Goal: Task Accomplishment & Management: Complete application form

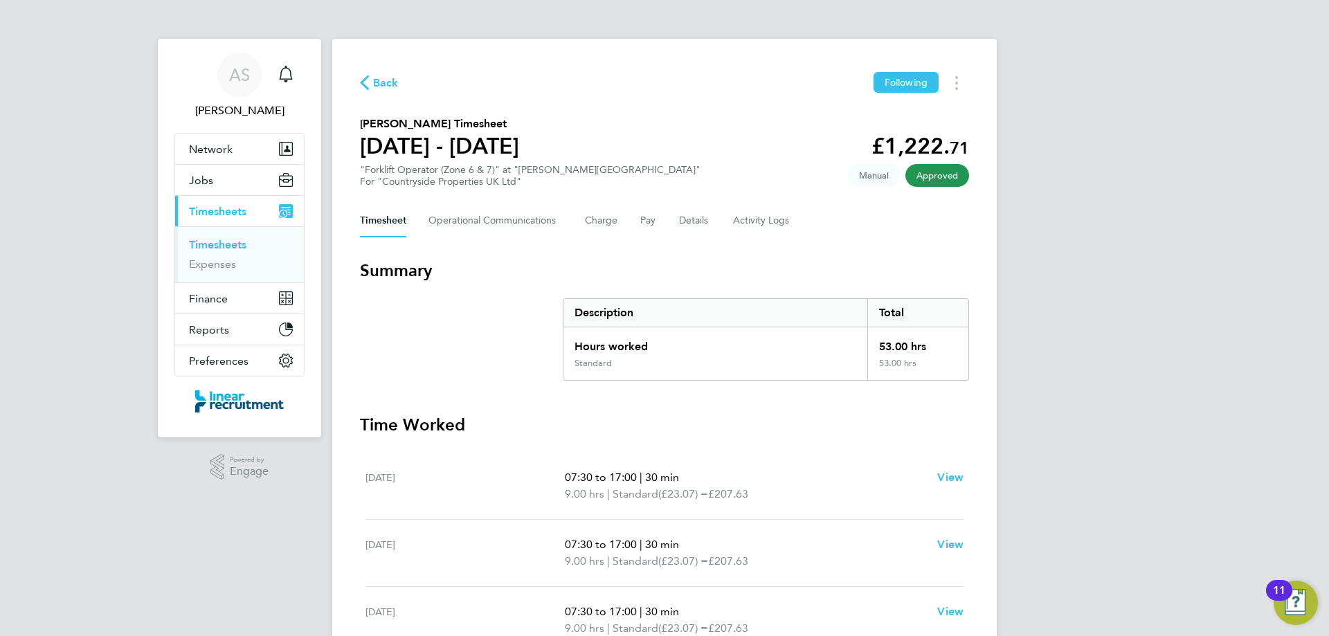
click at [244, 245] on link "Timesheets" at bounding box center [217, 244] width 57 height 13
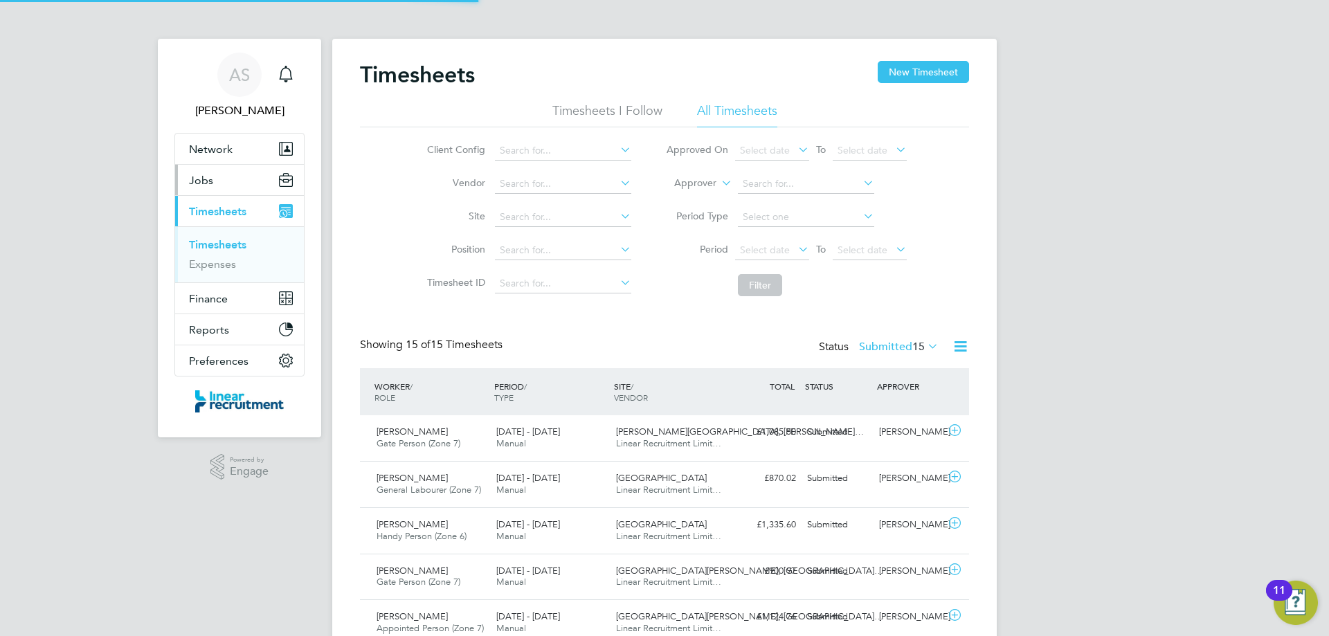
click at [200, 176] on span "Jobs" at bounding box center [201, 180] width 24 height 13
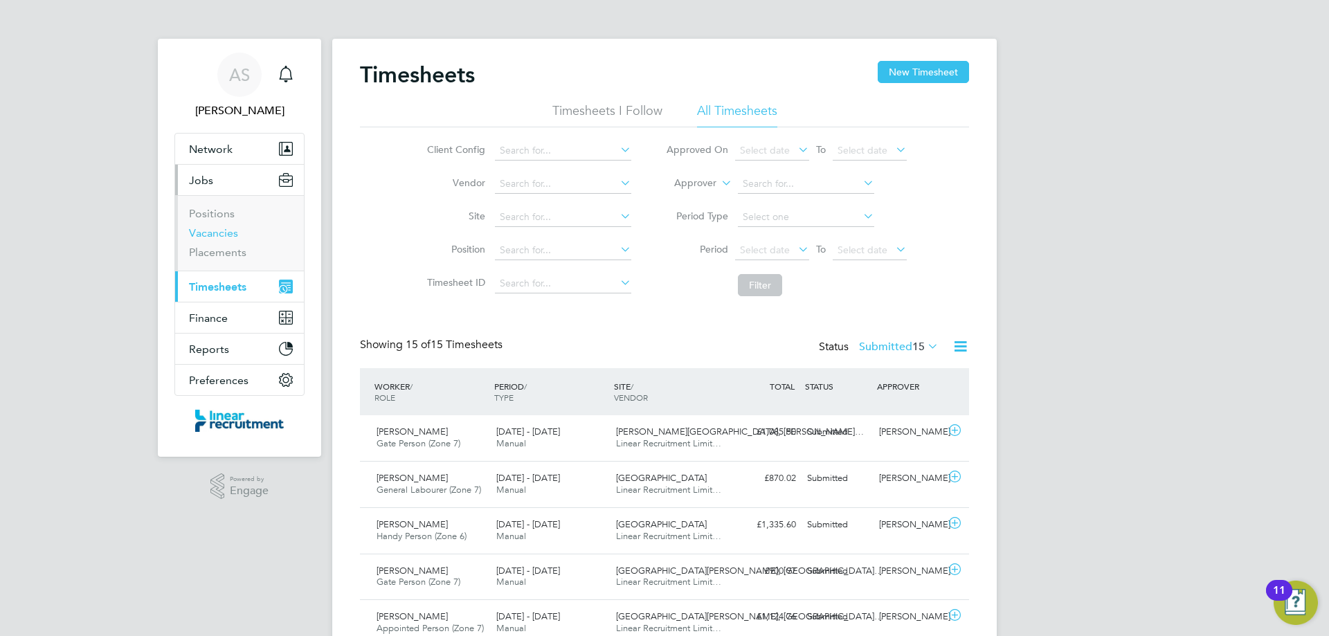
click at [226, 235] on link "Vacancies" at bounding box center [213, 232] width 49 height 13
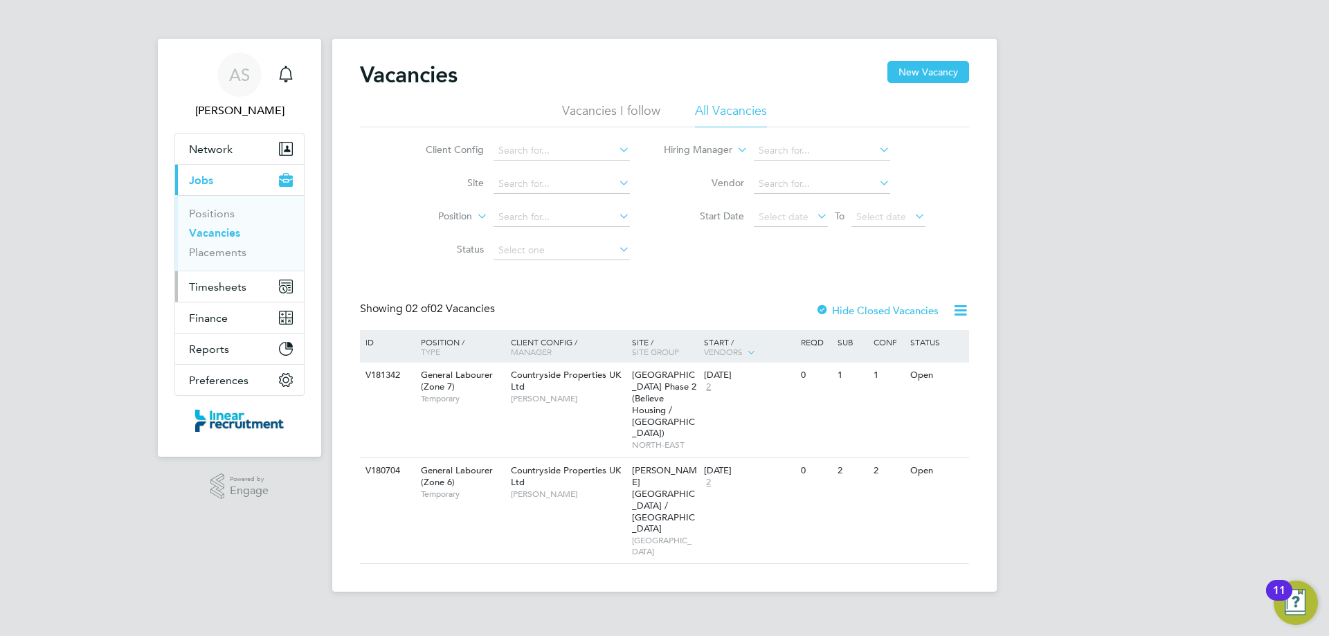
click at [230, 293] on span "Timesheets" at bounding box center [217, 286] width 57 height 13
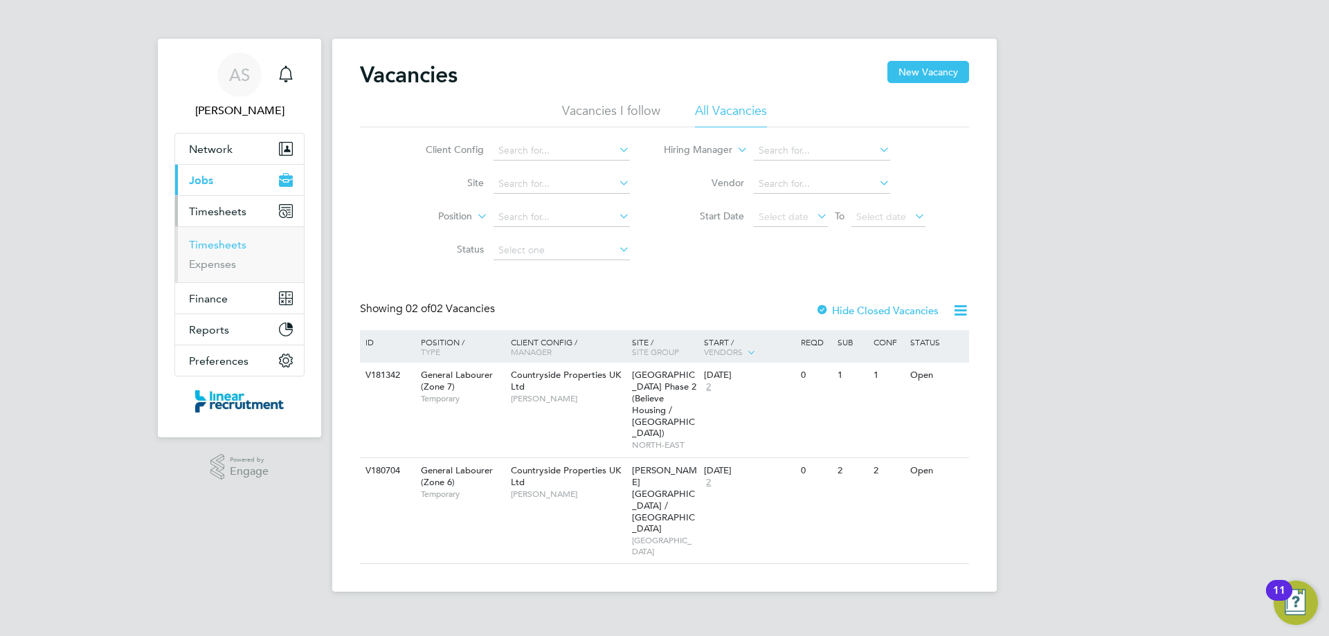
click at [236, 247] on link "Timesheets" at bounding box center [217, 244] width 57 height 13
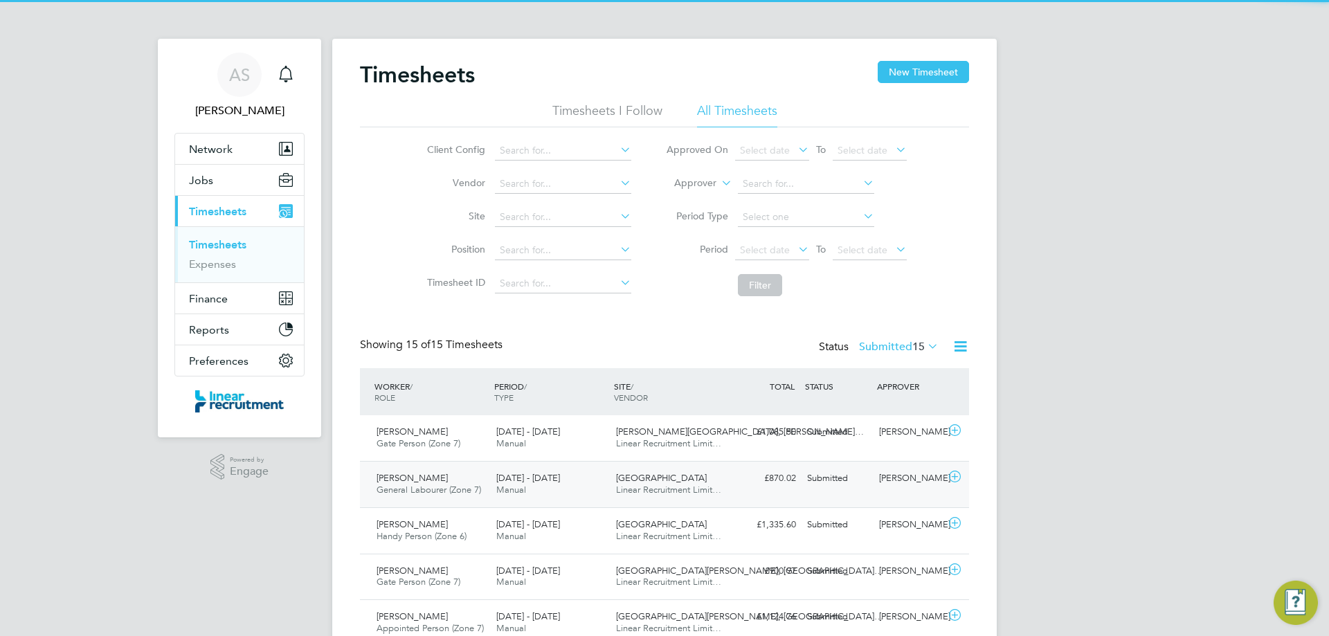
scroll to position [35, 120]
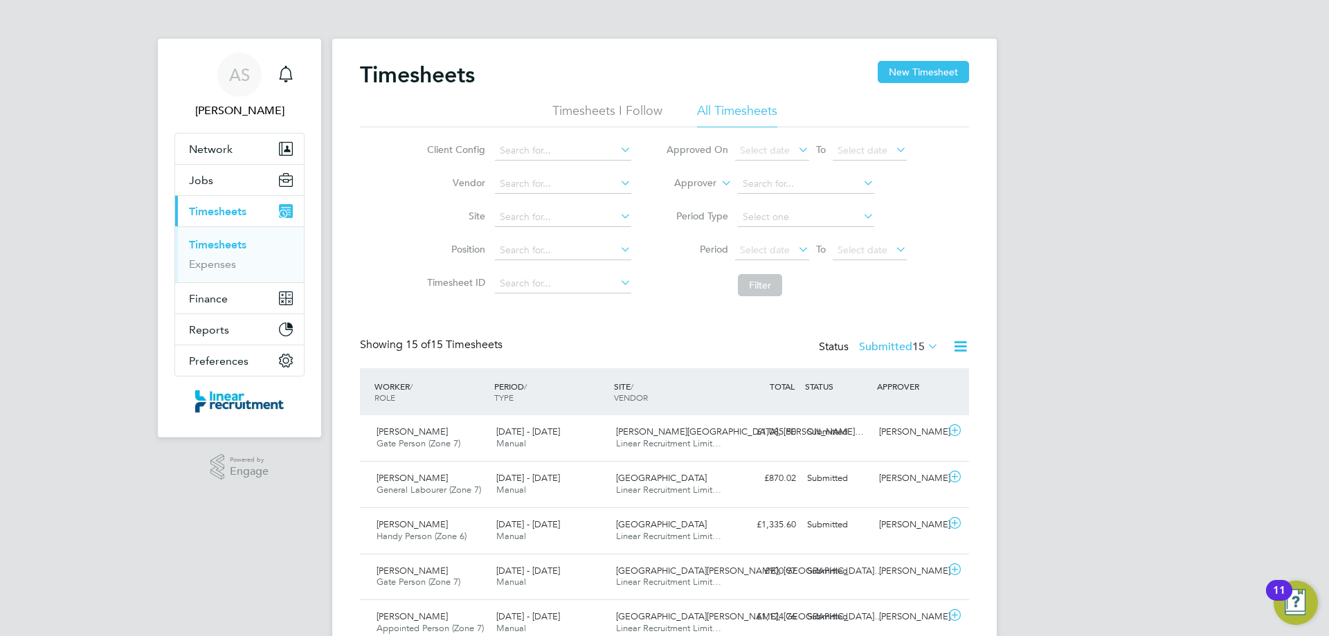
click at [899, 350] on label "Submitted 15" at bounding box center [899, 347] width 80 height 14
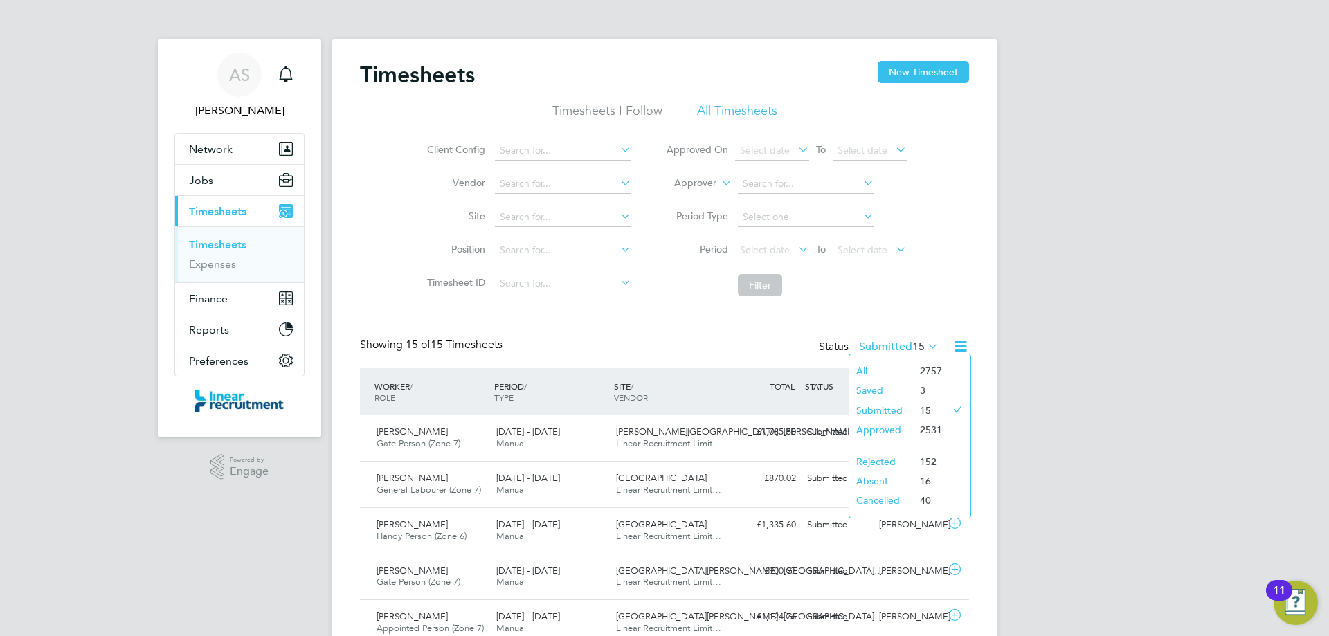
click at [888, 388] on li "Saved" at bounding box center [881, 390] width 64 height 19
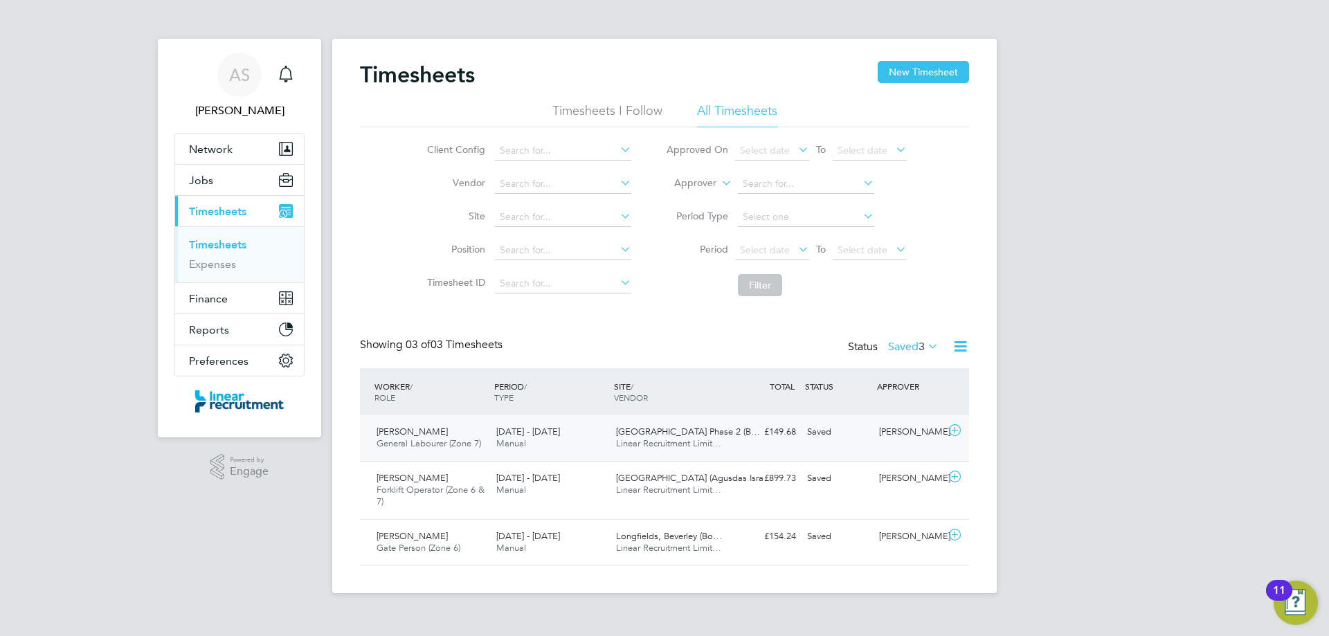
click at [559, 455] on div "Daniel Jackson General Labourer (Zone 7) 22 - 28 Sep 2025 22 - 28 Sep 2025 Manu…" at bounding box center [664, 438] width 609 height 46
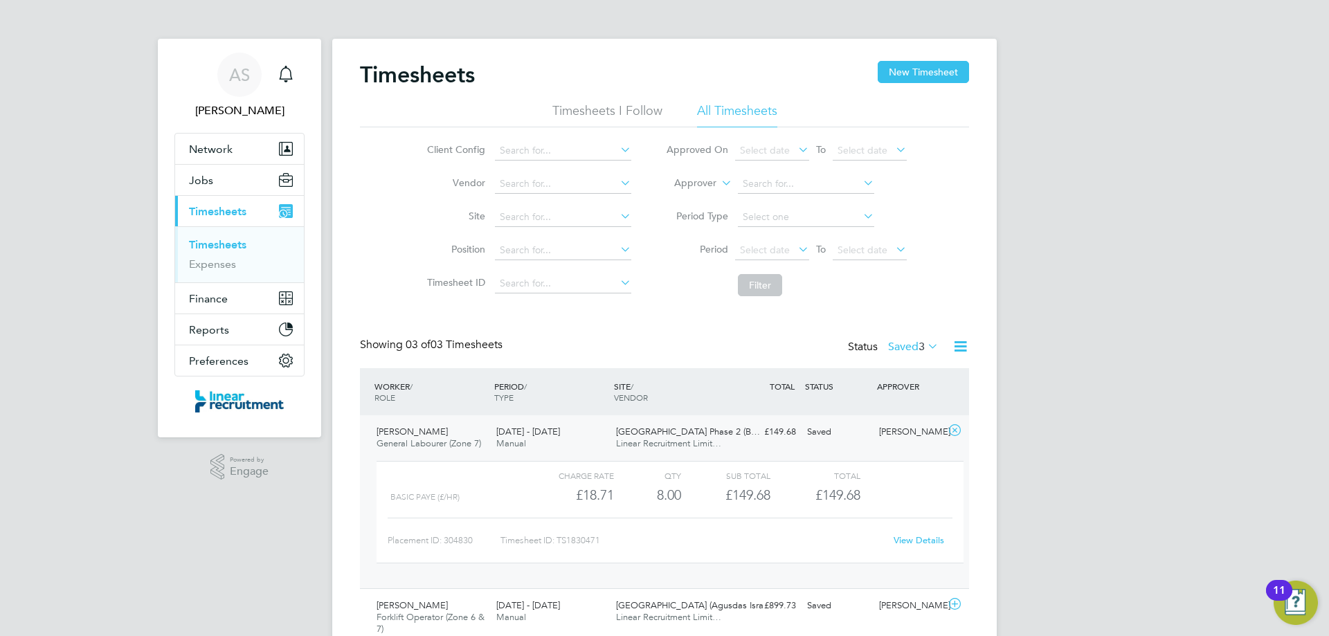
click at [899, 541] on link "View Details" at bounding box center [919, 540] width 51 height 12
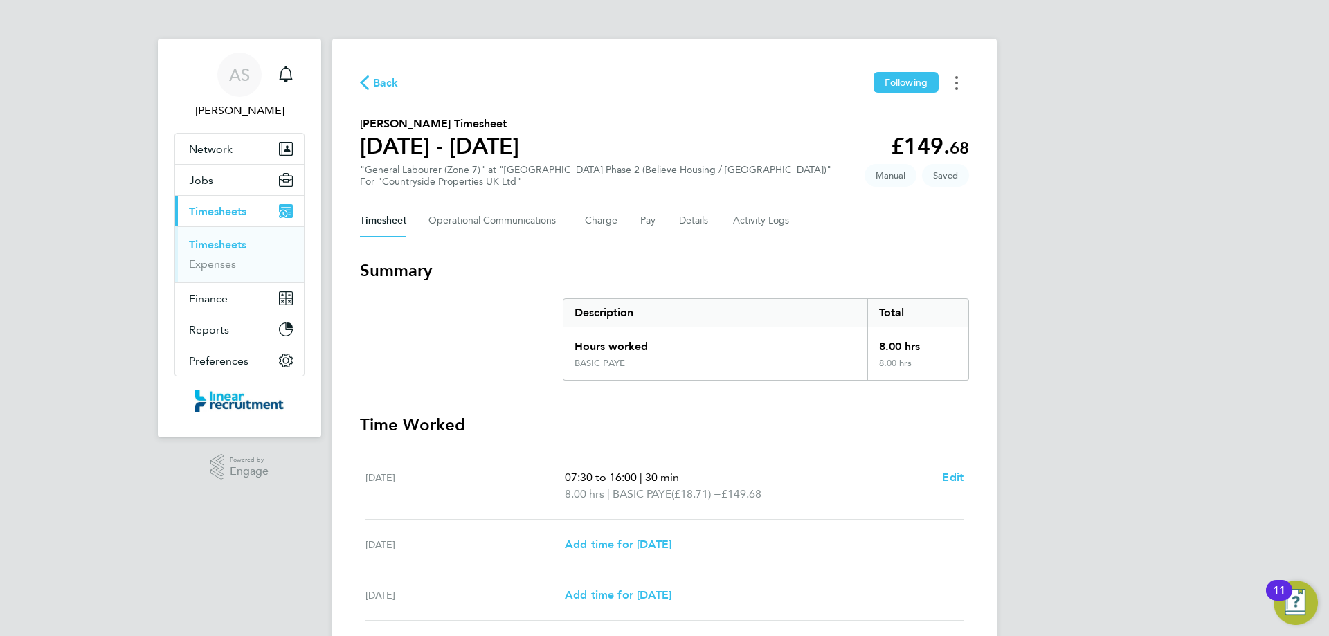
click at [957, 86] on icon "Timesheets Menu" at bounding box center [956, 83] width 3 height 14
click at [780, 102] on div "Back Following [PERSON_NAME] as absent Download timesheet [PERSON_NAME] Timeshe…" at bounding box center [664, 455] width 664 height 833
click at [941, 471] on div "07:30 to 16:00 | 30 min 8.00 hrs | BASIC PAYE (£18.71) = £149.68 Edit" at bounding box center [764, 485] width 399 height 33
click at [944, 476] on span "Edit" at bounding box center [952, 477] width 21 height 13
select select "30"
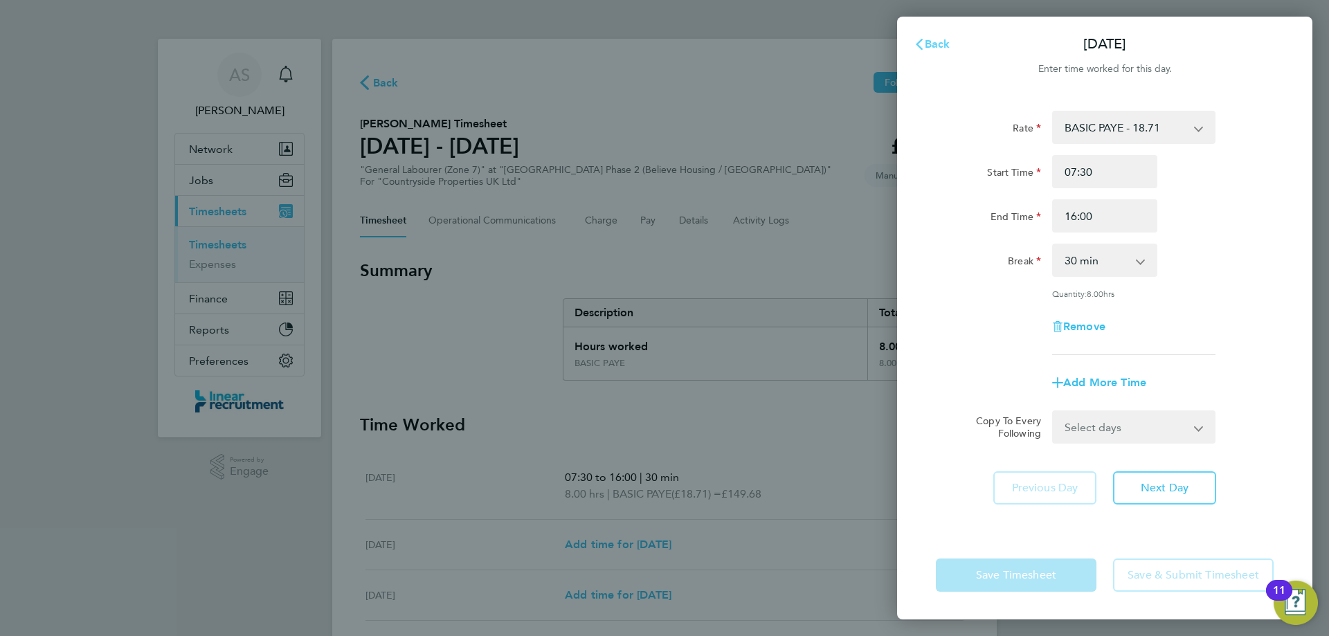
click at [937, 41] on span "Back" at bounding box center [938, 43] width 26 height 13
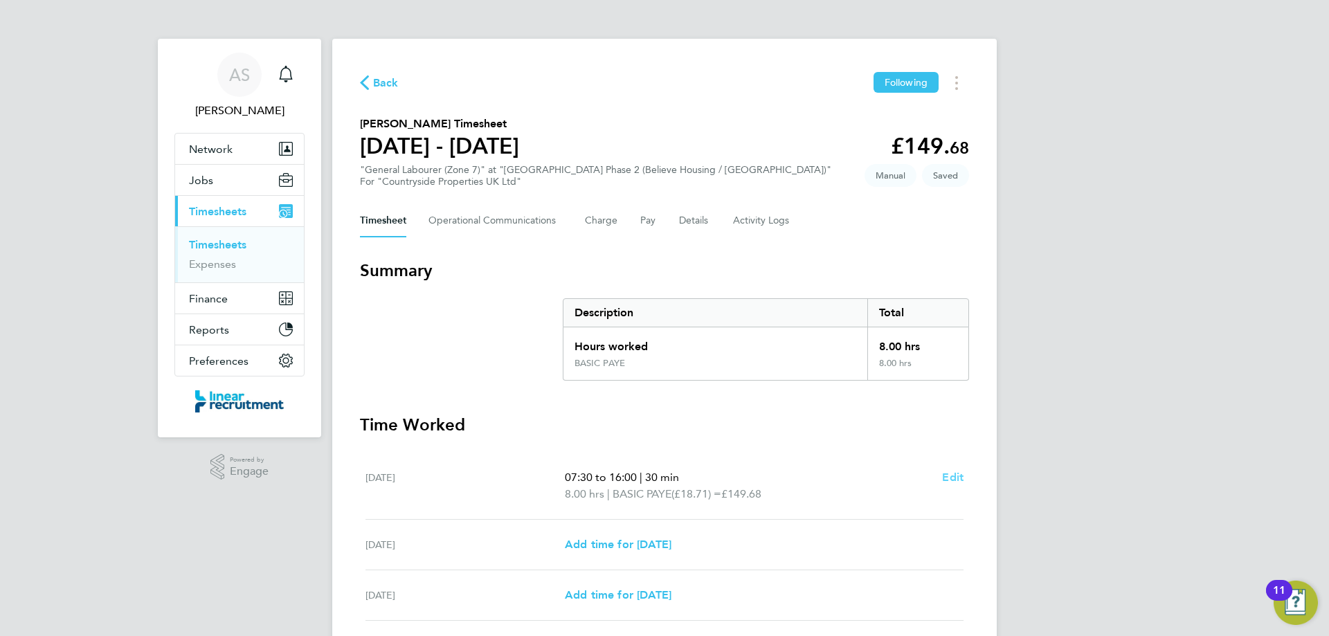
click at [957, 475] on span "Edit" at bounding box center [952, 477] width 21 height 13
select select "30"
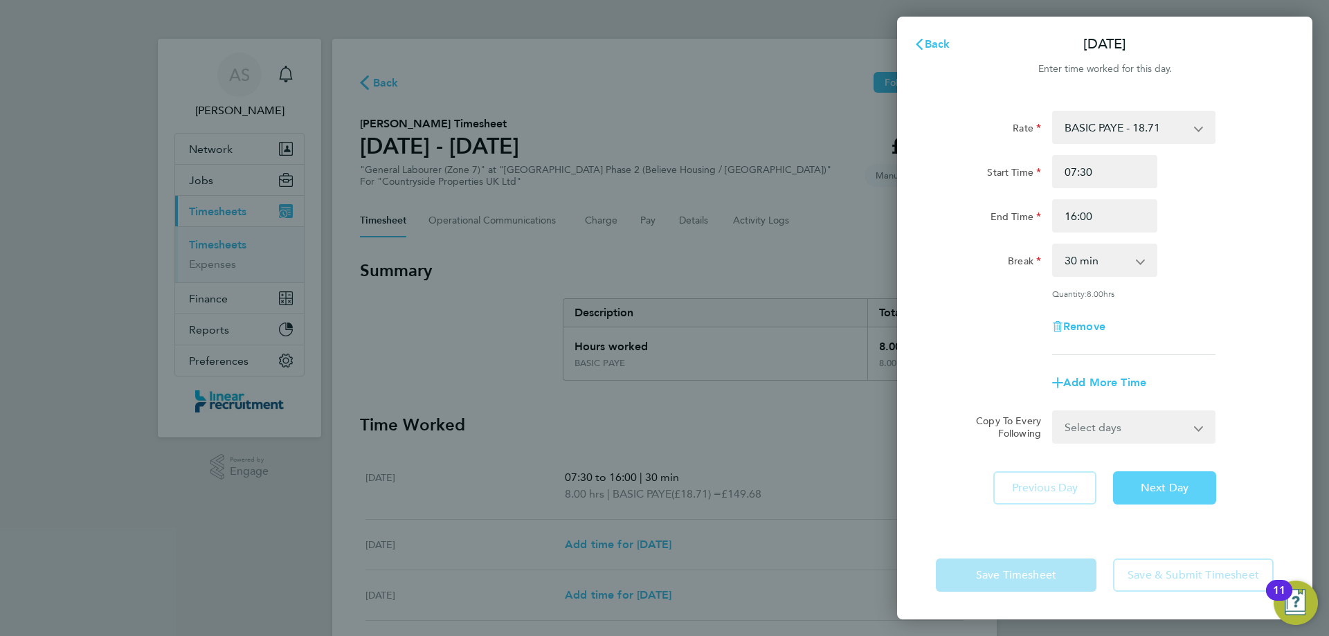
click at [1132, 476] on button "Next Day" at bounding box center [1164, 487] width 103 height 33
select select "30"
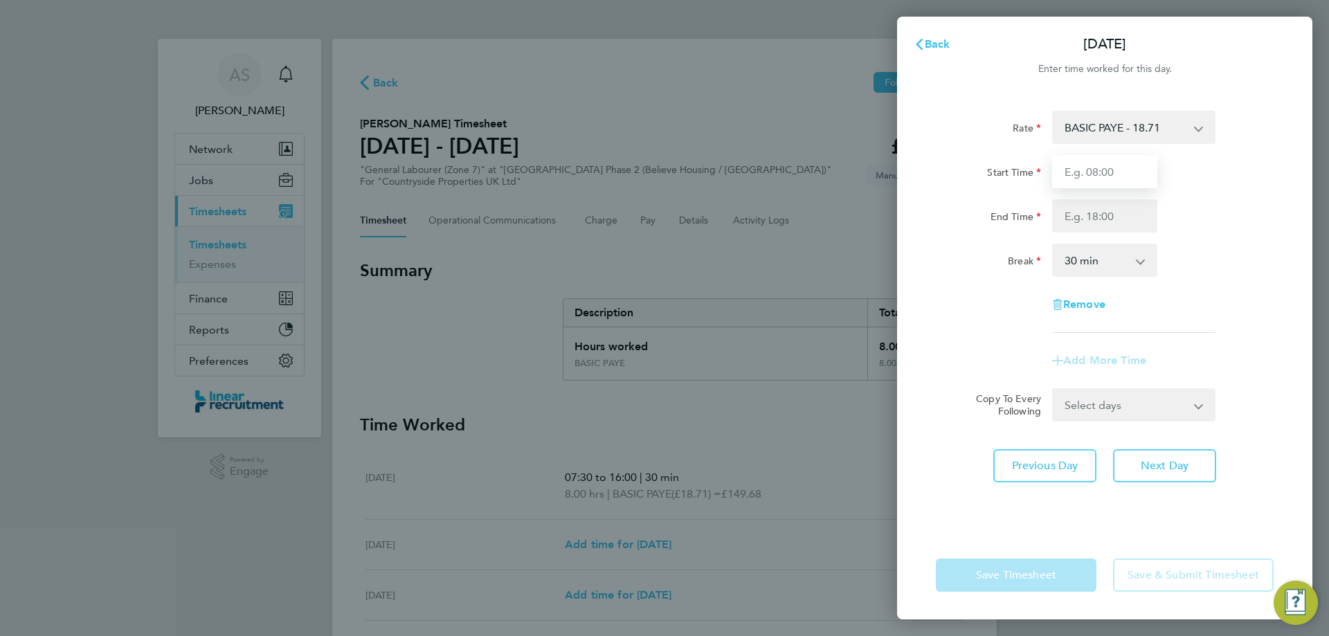
click at [1095, 177] on input "Start Time" at bounding box center [1104, 171] width 105 height 33
type input "07:30"
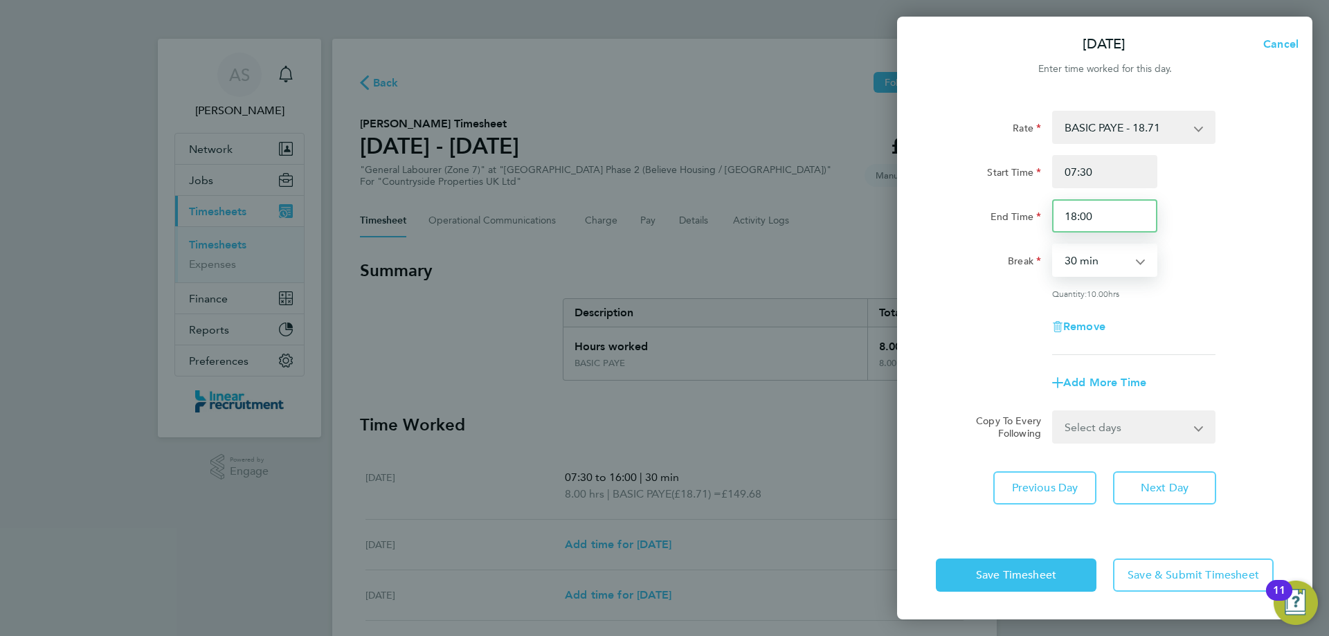
drag, startPoint x: 1102, startPoint y: 216, endPoint x: 1011, endPoint y: 232, distance: 92.1
click at [1044, 234] on div "Rate BASIC PAYE - 18.71 Start Time 07:30 End Time 18:00 Break 0 min 15 min 30 m…" at bounding box center [1105, 233] width 338 height 244
type input "16:00"
drag, startPoint x: 1174, startPoint y: 488, endPoint x: 1150, endPoint y: 368, distance: 122.2
click at [1174, 489] on span "Next Day" at bounding box center [1165, 488] width 48 height 14
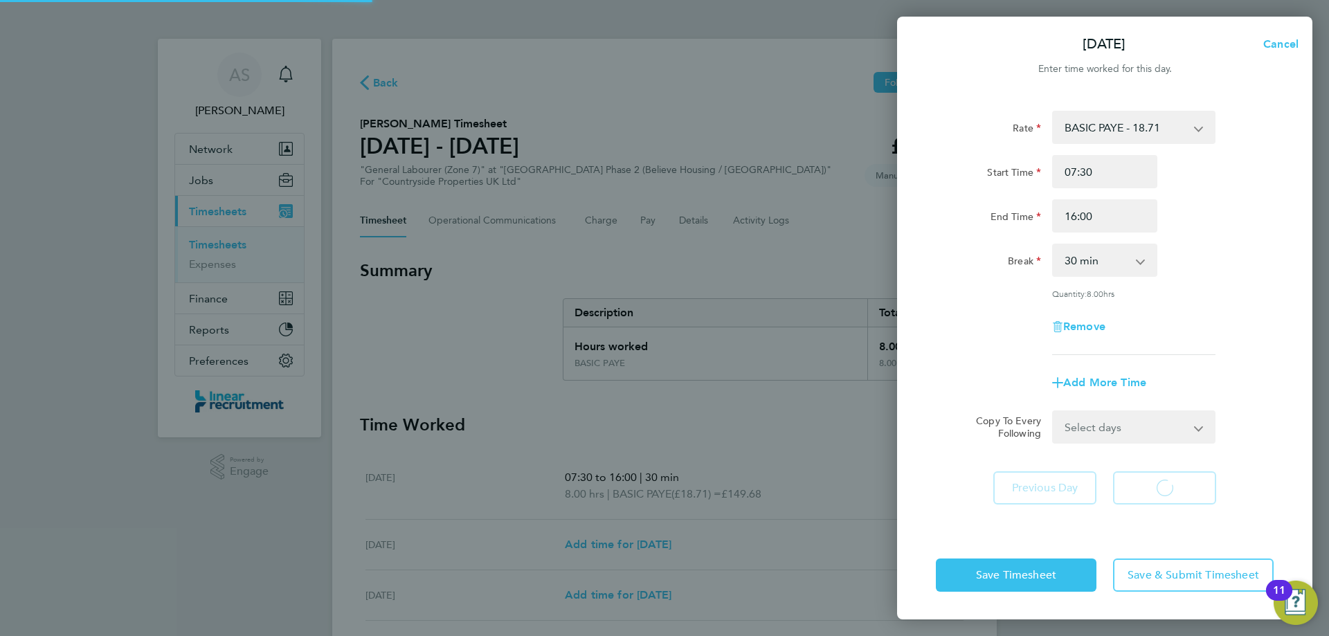
select select "30"
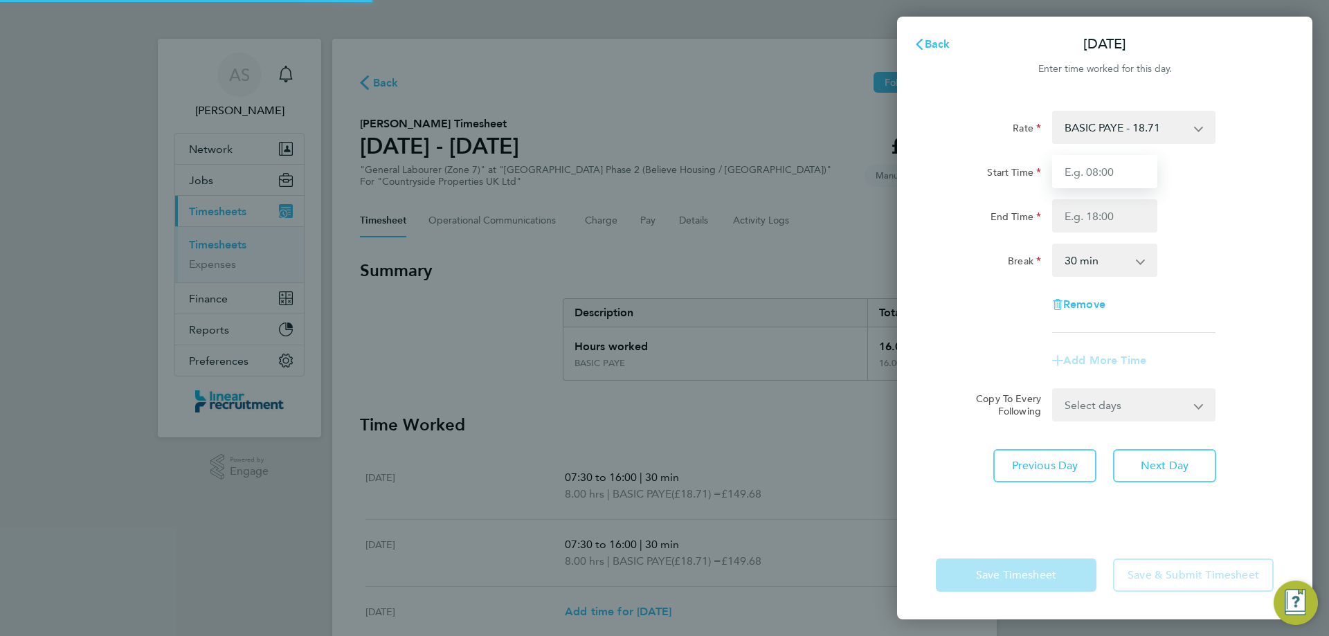
click at [1089, 173] on input "Start Time" at bounding box center [1104, 171] width 105 height 33
type input "07:30"
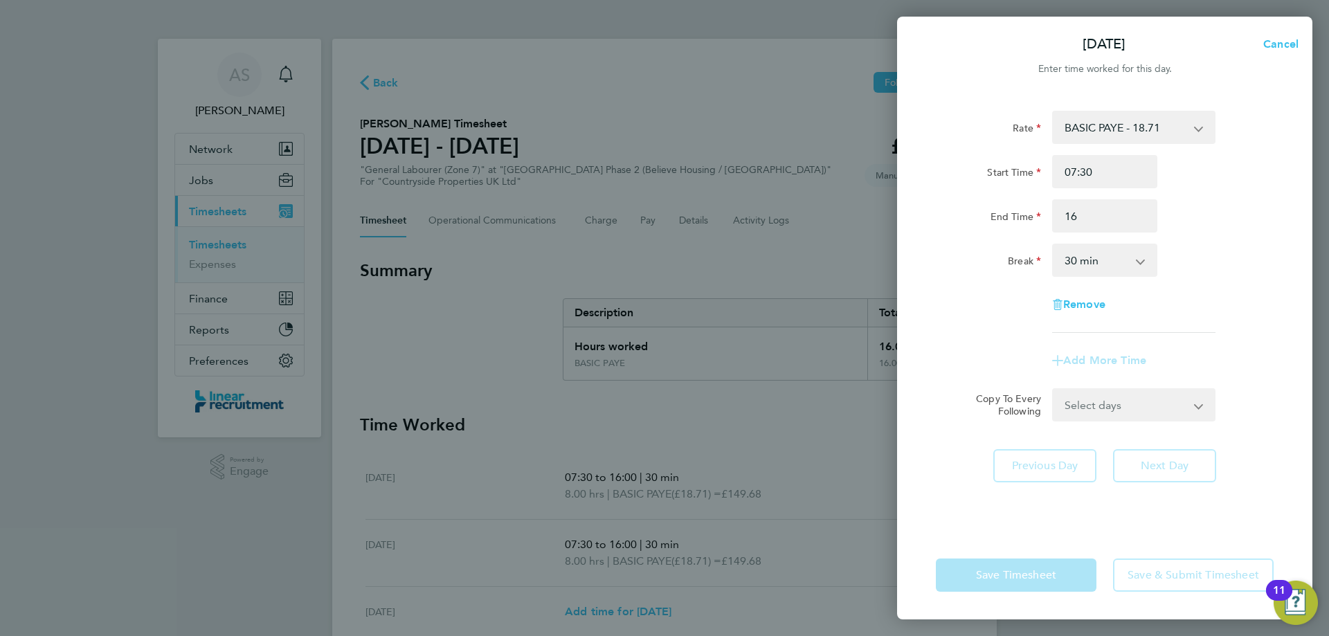
type input "16:00"
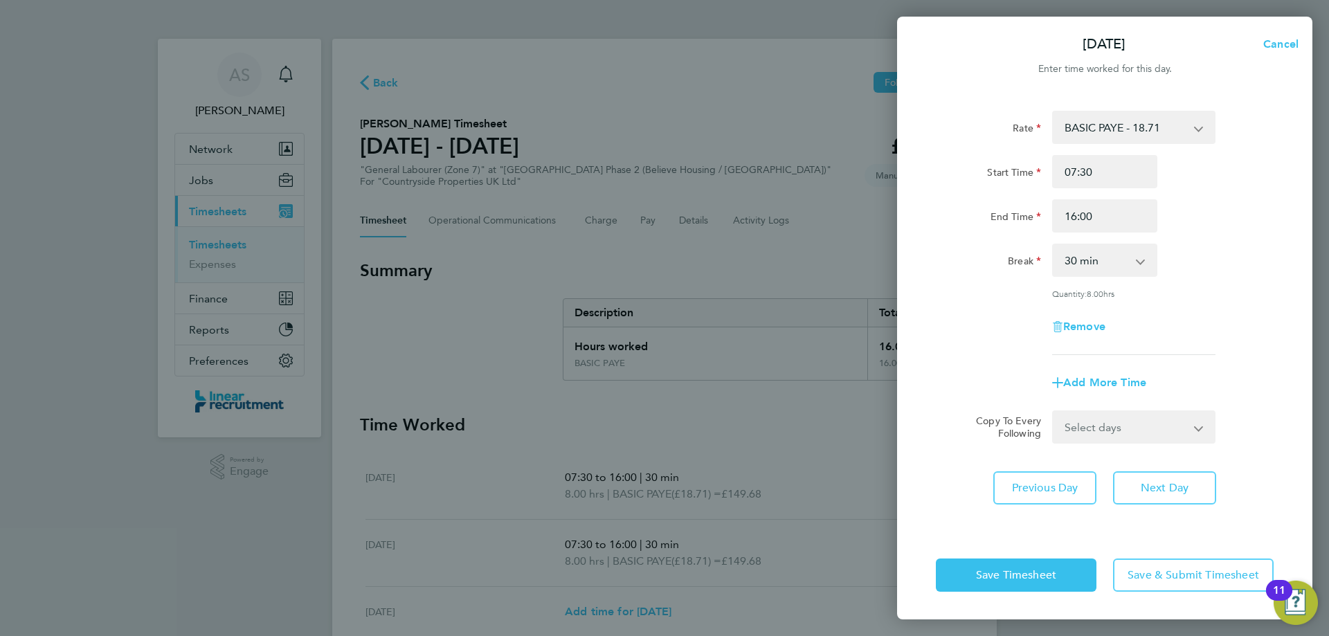
click at [1192, 504] on div "Rate BASIC PAYE - 18.71 Start Time 07:30 End Time 16:00 Break 0 min 15 min 30 m…" at bounding box center [1104, 312] width 415 height 437
click at [1181, 491] on span "Next Day" at bounding box center [1165, 488] width 48 height 14
select select "30"
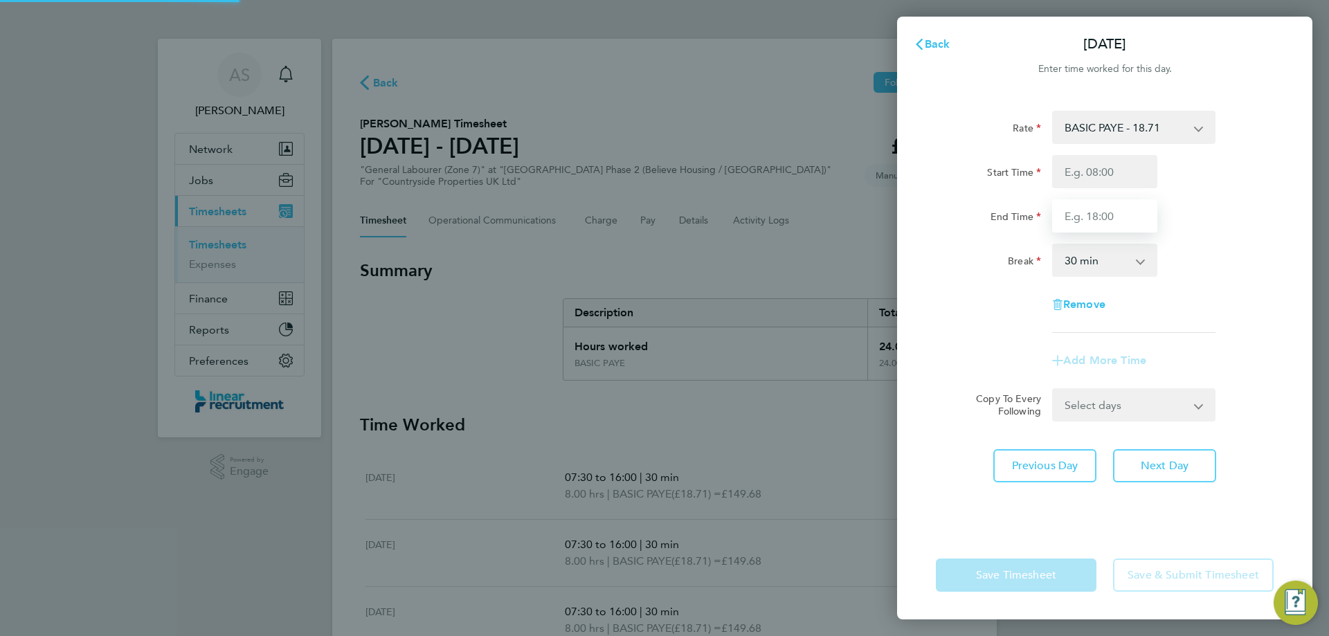
click at [1097, 221] on input "End Time" at bounding box center [1104, 215] width 105 height 33
click at [1087, 173] on input "Start Time" at bounding box center [1104, 171] width 105 height 33
type input "07:30"
type input "15:00"
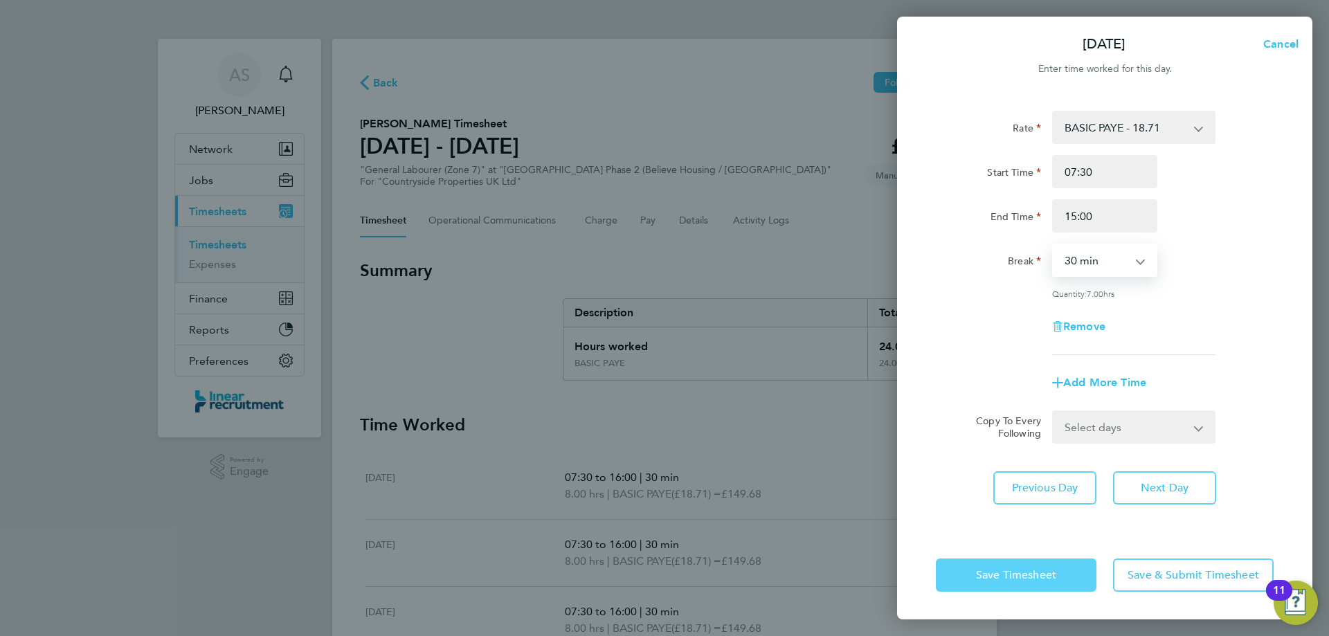
click at [1067, 569] on button "Save Timesheet" at bounding box center [1016, 575] width 161 height 33
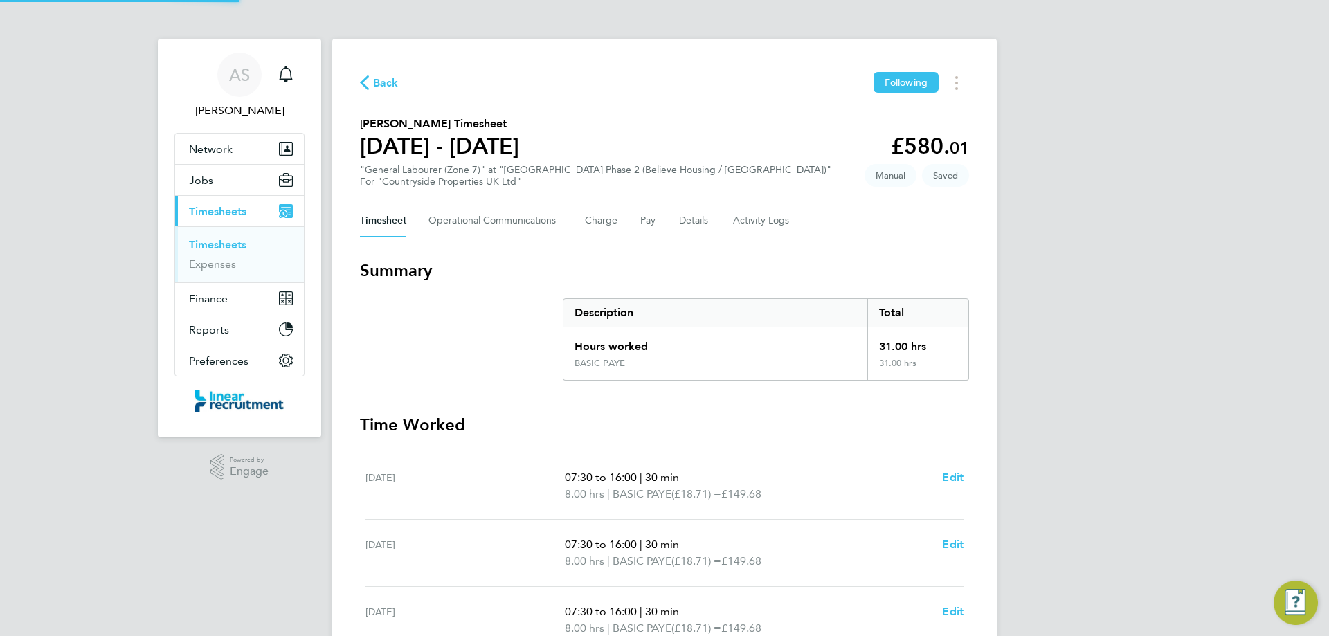
click at [1067, 569] on div "AS [PERSON_NAME] Notifications Applications: Network Team Members Businesses Si…" at bounding box center [664, 472] width 1329 height 944
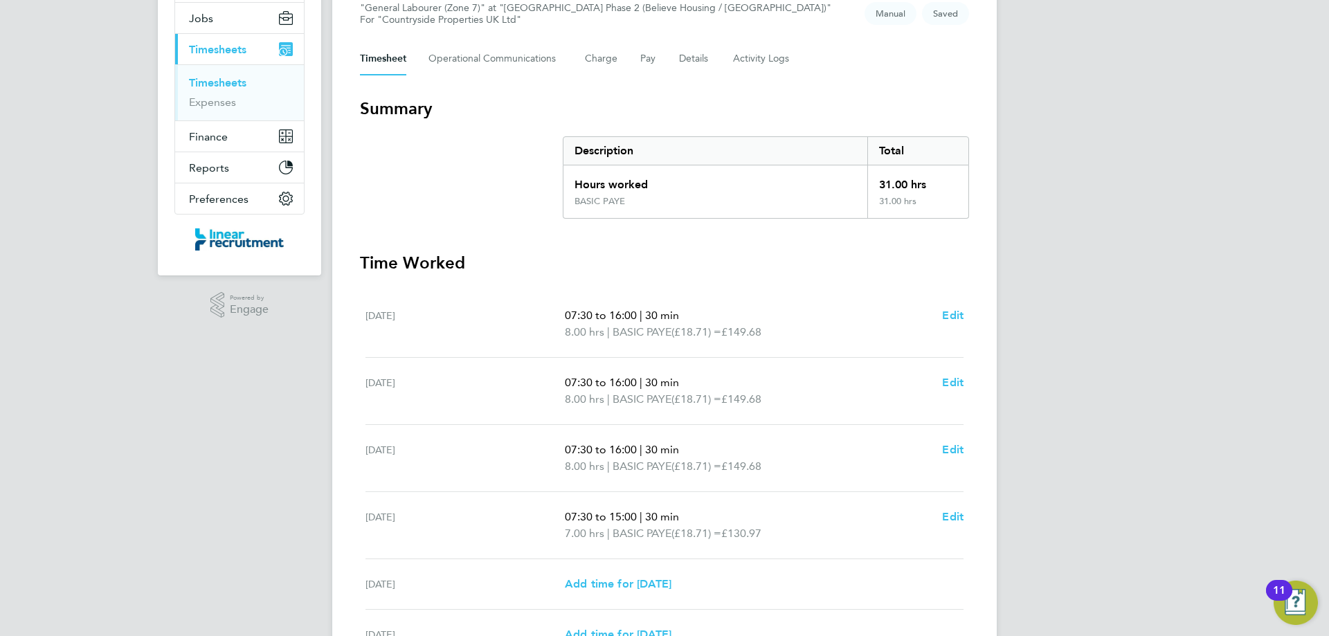
scroll to position [308, 0]
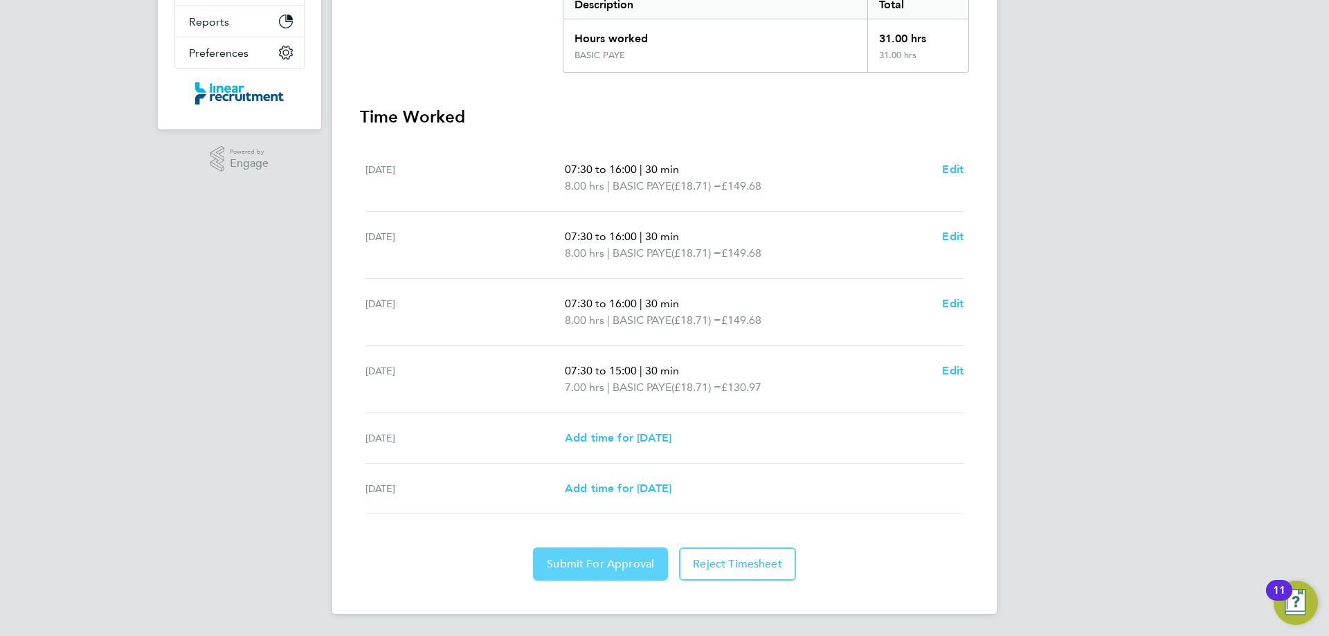
click at [649, 572] on button "Submit For Approval" at bounding box center [600, 564] width 135 height 33
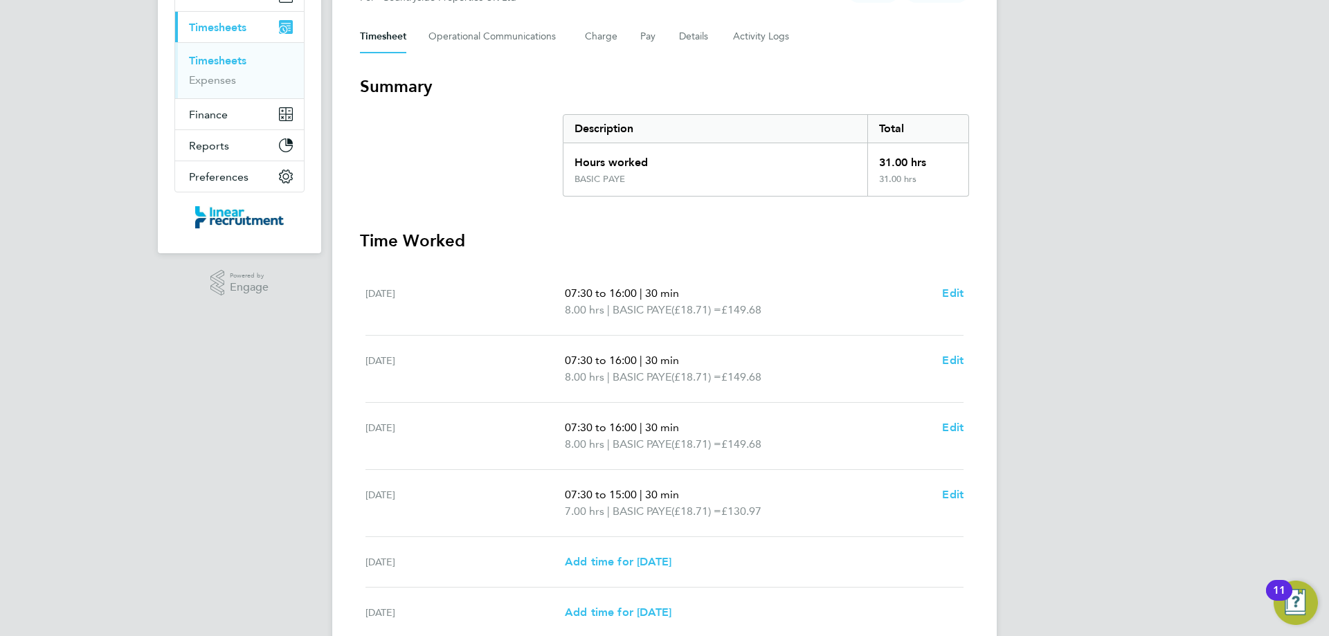
scroll to position [0, 0]
